Goal: Information Seeking & Learning: Understand process/instructions

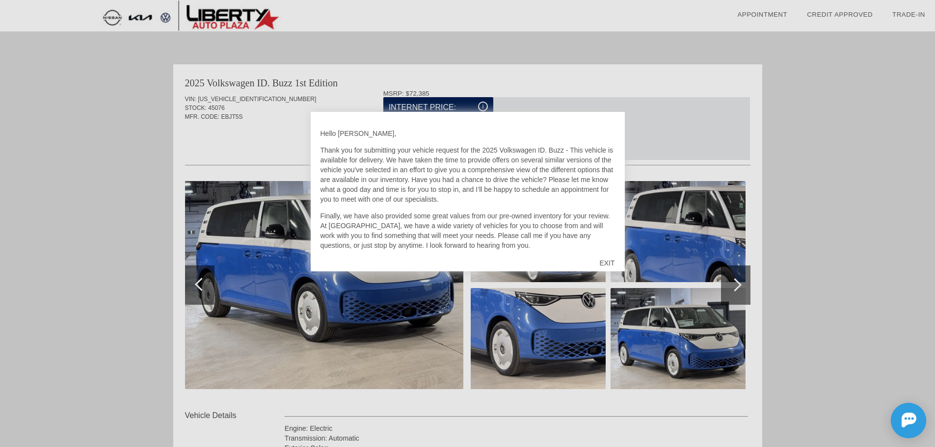
drag, startPoint x: 493, startPoint y: 159, endPoint x: 506, endPoint y: 194, distance: 38.1
click at [506, 194] on p "Thank you for submitting your vehicle request for the 2025 Volkswagen ID. Buzz …" at bounding box center [468, 174] width 295 height 59
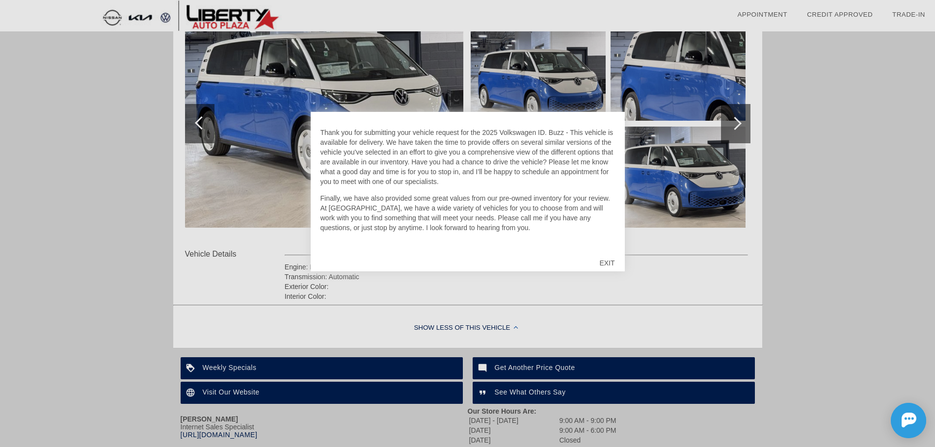
scroll to position [147, 0]
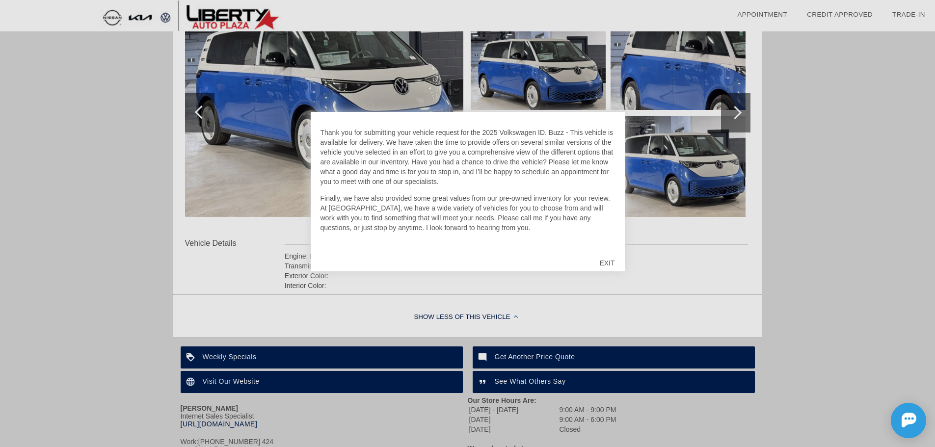
click at [602, 258] on div "EXIT" at bounding box center [607, 262] width 35 height 29
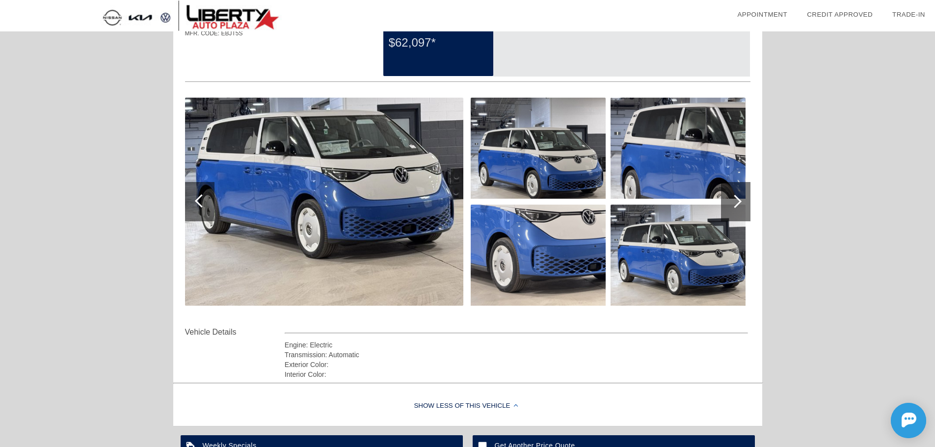
scroll to position [0, 0]
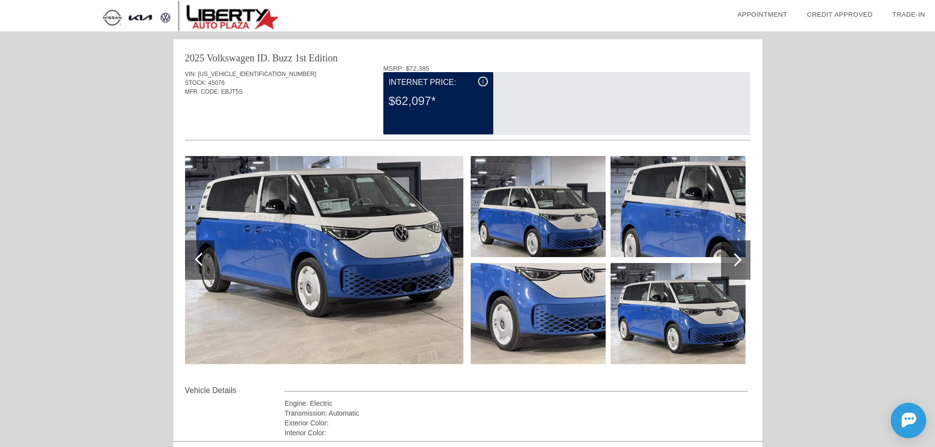
click at [479, 78] on div "i" at bounding box center [483, 82] width 10 height 10
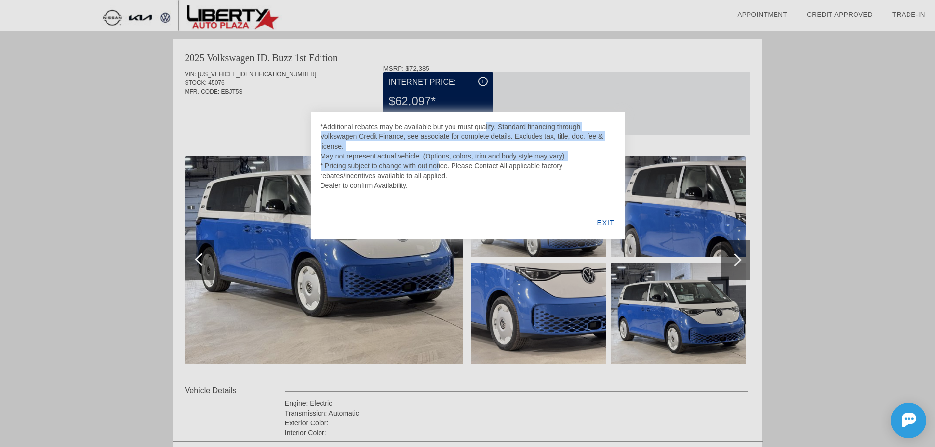
drag, startPoint x: 420, startPoint y: 131, endPoint x: 436, endPoint y: 166, distance: 38.7
click at [436, 166] on div "*Additional rebates may be available but you must qualify. Standard financing t…" at bounding box center [468, 156] width 295 height 69
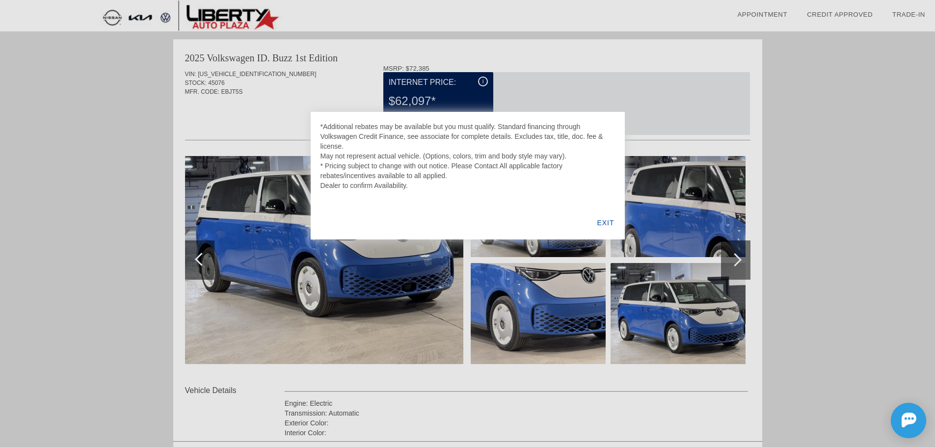
drag, startPoint x: 395, startPoint y: 122, endPoint x: 439, endPoint y: 145, distance: 49.2
click at [439, 145] on div "*Additional rebates may be available but you must qualify. Standard financing t…" at bounding box center [468, 156] width 295 height 69
drag, startPoint x: 423, startPoint y: 131, endPoint x: 478, endPoint y: 140, distance: 55.8
click at [478, 140] on div "*Additional rebates may be available but you must qualify. Standard financing t…" at bounding box center [468, 176] width 314 height 128
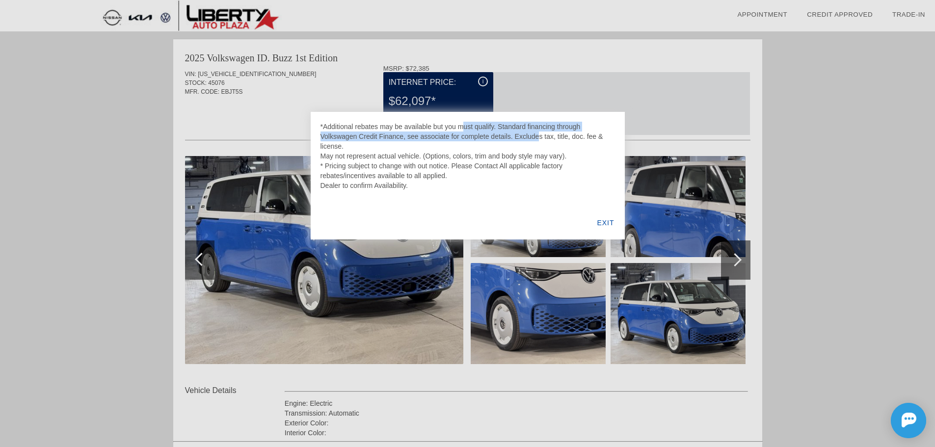
click at [478, 140] on div "*Additional rebates may be available but you must qualify. Standard financing t…" at bounding box center [468, 156] width 295 height 69
drag, startPoint x: 439, startPoint y: 124, endPoint x: 467, endPoint y: 146, distance: 35.7
click at [467, 146] on div "*Additional rebates may be available but you must qualify. Standard financing t…" at bounding box center [468, 156] width 295 height 69
click at [467, 145] on div "*Additional rebates may be available but you must qualify. Standard financing t…" at bounding box center [468, 156] width 295 height 69
click at [602, 222] on div "EXIT" at bounding box center [606, 222] width 38 height 33
